Goal: Find specific page/section

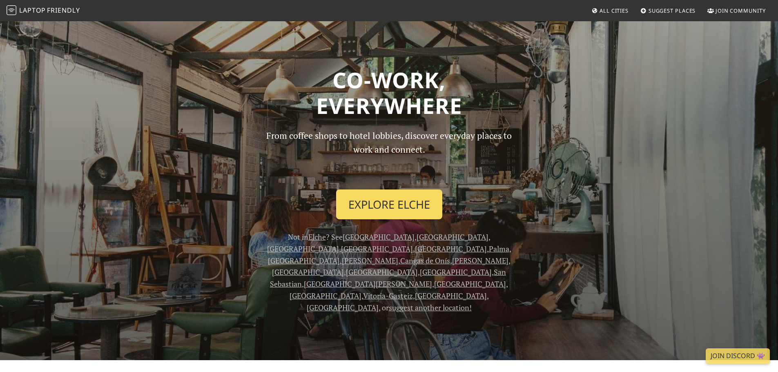
click at [395, 205] on link "Explore Elche" at bounding box center [389, 204] width 106 height 30
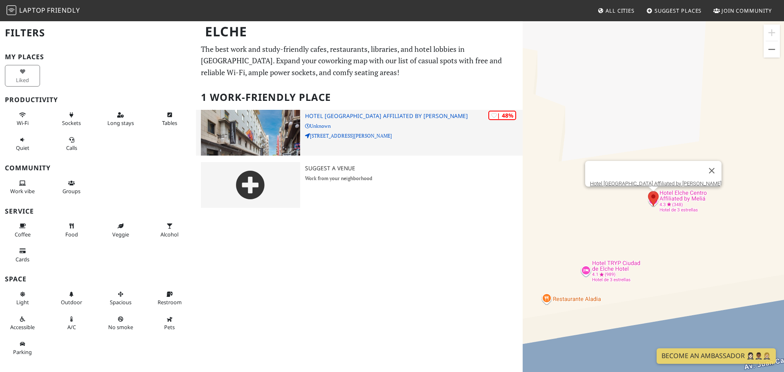
click at [261, 139] on img at bounding box center [250, 133] width 99 height 46
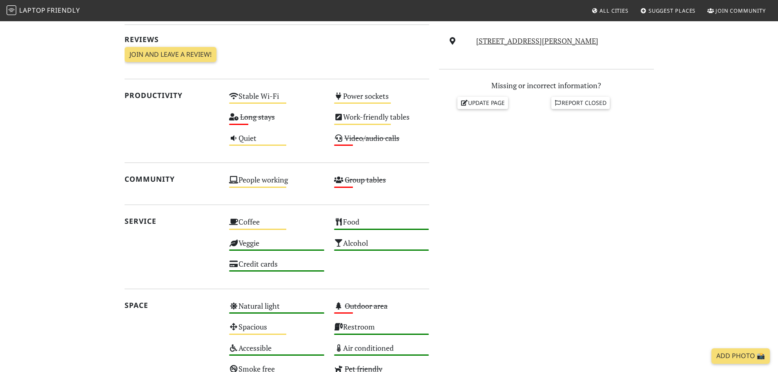
scroll to position [327, 0]
